Goal: Complete application form: Complete application form

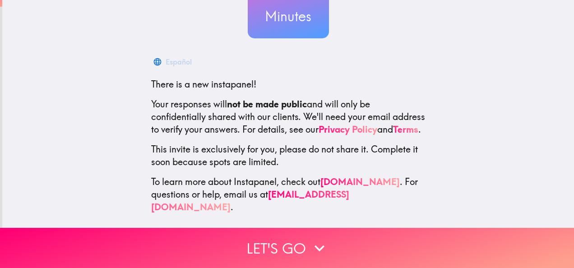
scroll to position [107, 0]
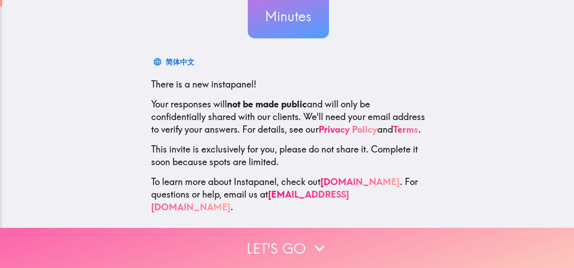
click at [315, 247] on icon "button" at bounding box center [319, 248] width 20 height 20
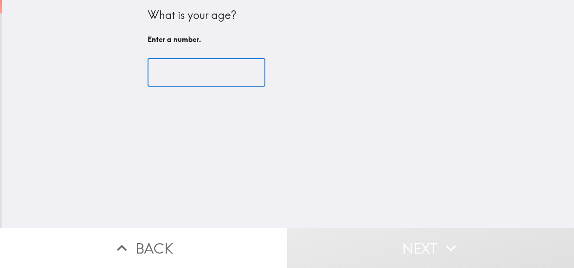
click at [186, 73] on input "number" at bounding box center [206, 73] width 118 height 28
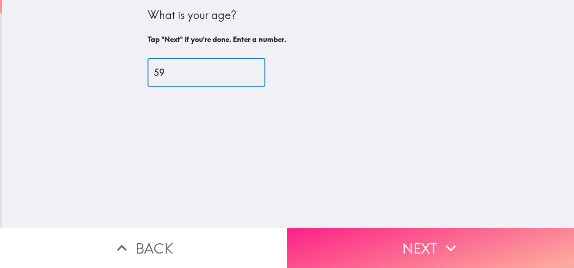
type input "59"
click at [408, 246] on button "Next" at bounding box center [430, 248] width 287 height 40
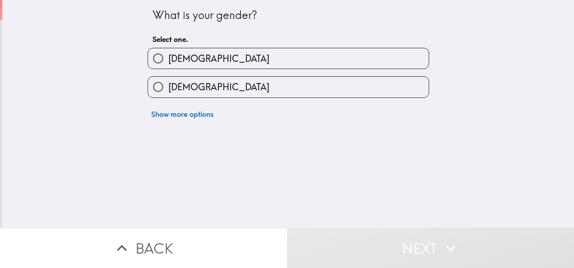
click at [222, 63] on label "[DEMOGRAPHIC_DATA]" at bounding box center [288, 58] width 281 height 20
click at [168, 63] on input "[DEMOGRAPHIC_DATA]" at bounding box center [158, 58] width 20 height 20
radio input "true"
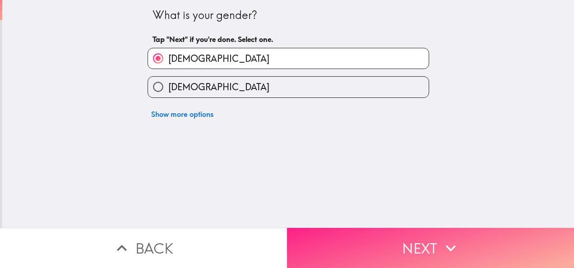
click at [378, 238] on button "Next" at bounding box center [430, 248] width 287 height 40
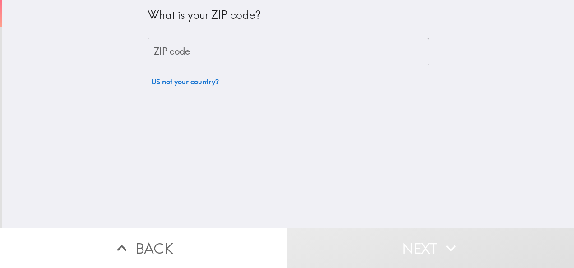
click at [198, 57] on input "ZIP code" at bounding box center [287, 52] width 281 height 28
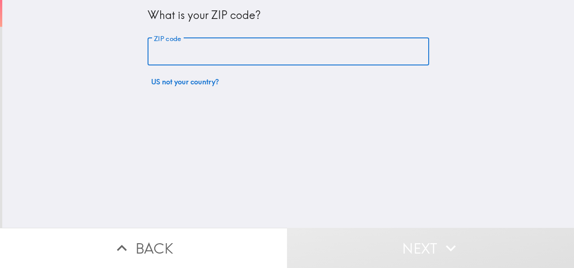
type input "76180"
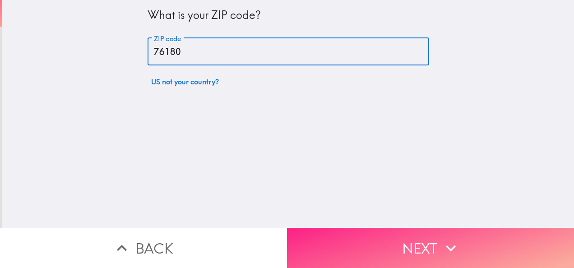
click at [383, 231] on button "Next" at bounding box center [430, 248] width 287 height 40
